Goal: Find specific page/section: Find specific page/section

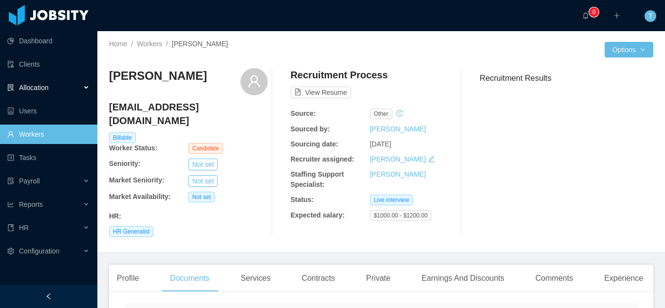
click at [58, 89] on div "Allocation" at bounding box center [48, 87] width 97 height 19
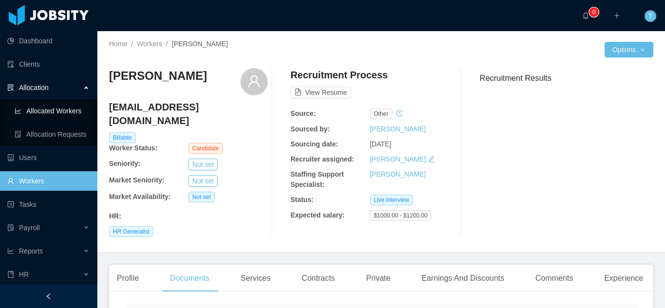
click at [57, 108] on link "Allocated Workers" at bounding box center [52, 110] width 75 height 19
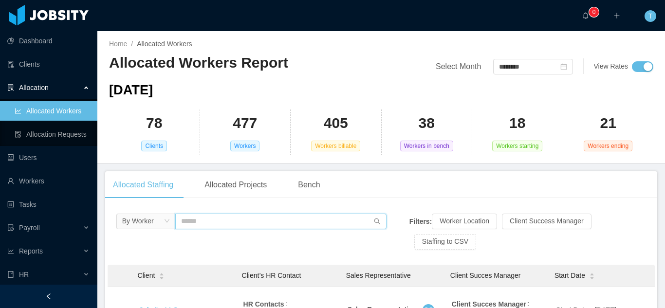
click at [242, 218] on input "text" at bounding box center [281, 222] width 212 height 16
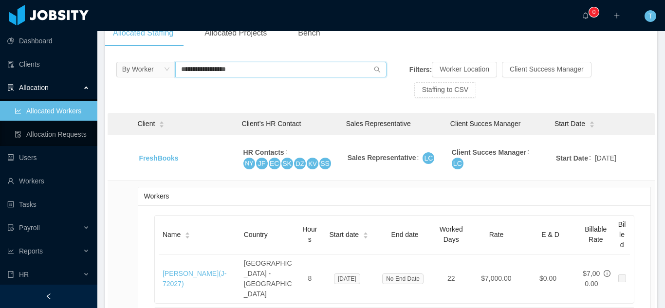
scroll to position [153, 0]
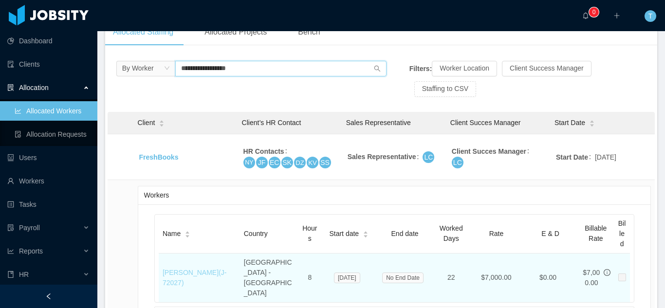
type input "**********"
click at [216, 269] on link "[PERSON_NAME] (J- 72027 )" at bounding box center [195, 278] width 64 height 18
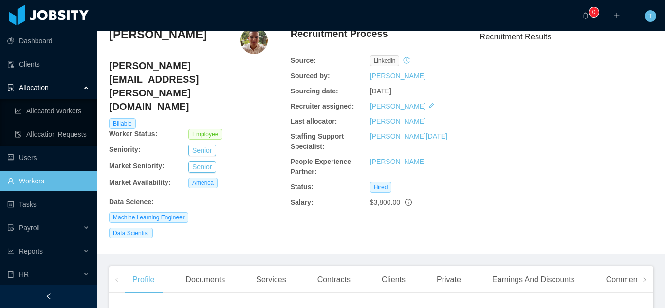
scroll to position [3, 0]
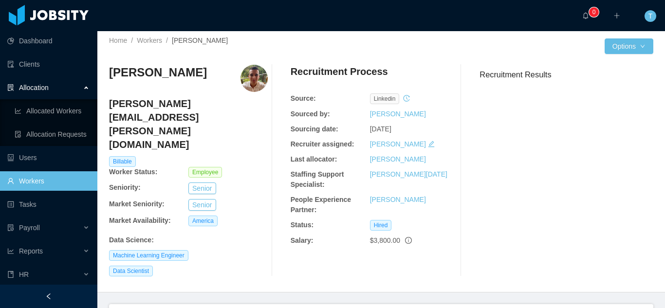
click at [36, 181] on link "Workers" at bounding box center [48, 180] width 82 height 19
